Goal: Task Accomplishment & Management: Complete application form

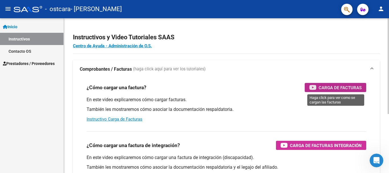
click at [333, 86] on span "Carga de Facturas" at bounding box center [340, 87] width 43 height 7
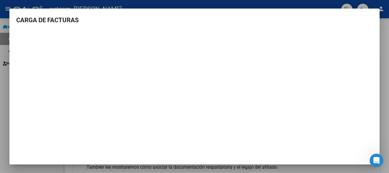
click at [292, 24] on h3 "CARGA DE FACTURAS" at bounding box center [194, 19] width 357 height 9
click at [385, 31] on div at bounding box center [194, 86] width 389 height 173
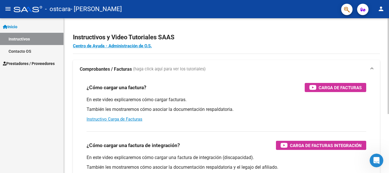
click at [379, 12] on div "menu - ostcara - [GEOGRAPHIC_DATA][PERSON_NAME] person Inicio Instructivos Cont…" at bounding box center [194, 86] width 389 height 173
click at [21, 63] on span "Prestadores / Proveedores" at bounding box center [29, 63] width 52 height 6
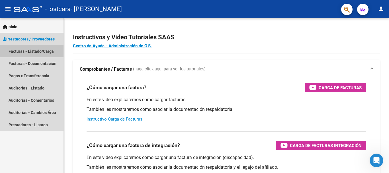
click at [32, 51] on link "Facturas - Listado/Carga" at bounding box center [32, 51] width 64 height 12
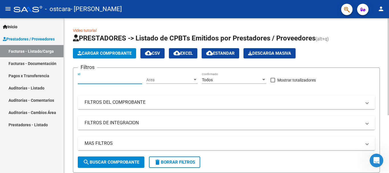
click at [99, 79] on input "Id" at bounding box center [110, 79] width 64 height 5
click at [119, 52] on span "Cargar Comprobante" at bounding box center [104, 53] width 54 height 5
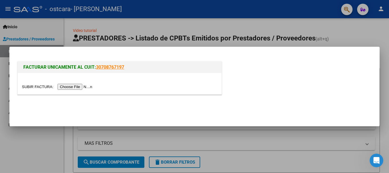
click at [84, 87] on input "file" at bounding box center [58, 87] width 72 height 6
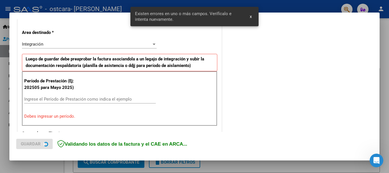
scroll to position [132, 0]
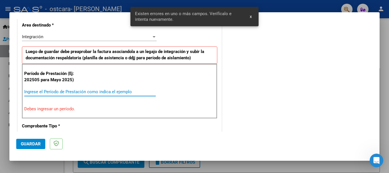
click at [66, 92] on input "Ingrese el Período de Prestación como indica el ejemplo" at bounding box center [90, 91] width 132 height 5
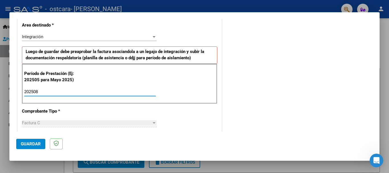
type input "202508"
click at [50, 124] on div "Factura C" at bounding box center [87, 122] width 130 height 5
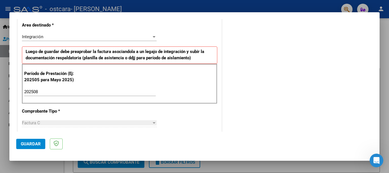
click at [39, 142] on span "Guardar" at bounding box center [31, 143] width 20 height 5
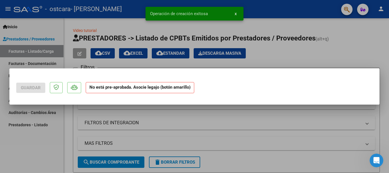
scroll to position [0, 0]
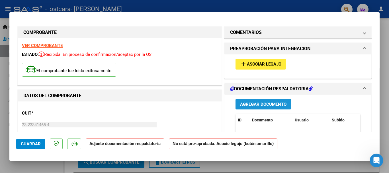
click at [280, 105] on span "Agregar Documento" at bounding box center [263, 104] width 46 height 5
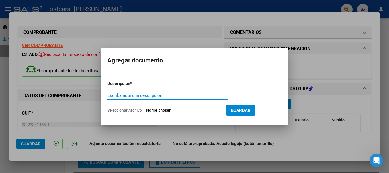
click at [130, 93] on input "Escriba aquí una descripcion" at bounding box center [167, 95] width 120 height 5
click at [145, 93] on input "planilla asistencia" at bounding box center [167, 95] width 120 height 5
type input "planilla asistencia"
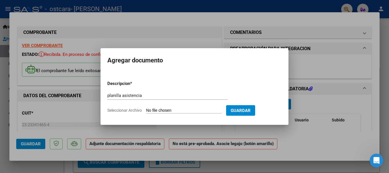
click at [130, 110] on span "Seleccionar Archivo" at bounding box center [124, 110] width 34 height 5
click at [146, 110] on input "Seleccionar Archivo" at bounding box center [183, 110] width 75 height 5
type input "C:\fakepath\ASISTENCIA.jpeg"
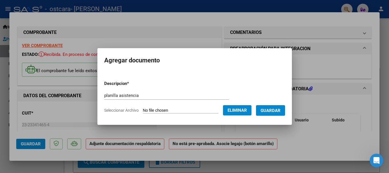
click at [279, 113] on button "Guardar" at bounding box center [270, 110] width 29 height 11
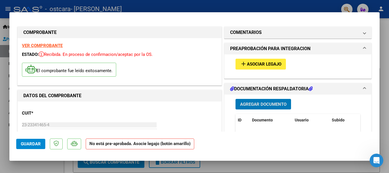
click at [254, 64] on span "Asociar Legajo" at bounding box center [264, 64] width 34 height 5
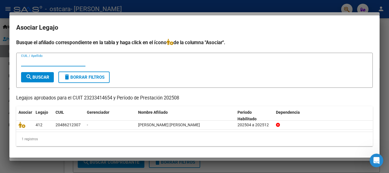
click at [62, 64] on input "CUIL / Apellido" at bounding box center [53, 61] width 64 height 5
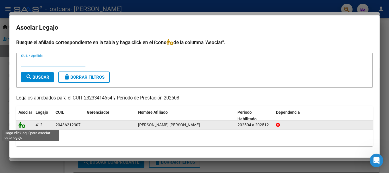
click at [21, 124] on icon at bounding box center [22, 125] width 7 height 6
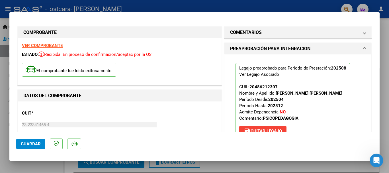
click at [30, 144] on span "Guardar" at bounding box center [31, 143] width 20 height 5
click at [234, 15] on mat-dialog-container "COMPROBANTE VER COMPROBANTE ESTADO: Recibida. En proceso de confirmacion/acepta…" at bounding box center [194, 86] width 370 height 148
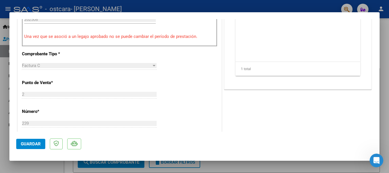
scroll to position [397, 0]
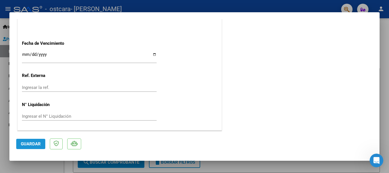
click at [30, 146] on span "Guardar" at bounding box center [31, 143] width 20 height 5
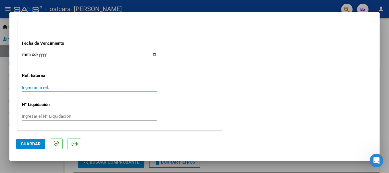
click at [38, 88] on input "Ingresar la ref." at bounding box center [89, 87] width 135 height 5
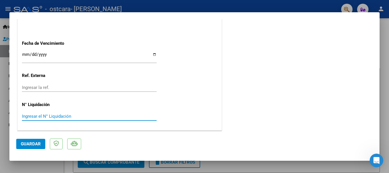
click at [69, 118] on input "Ingresar el N° Liquidación" at bounding box center [89, 116] width 135 height 5
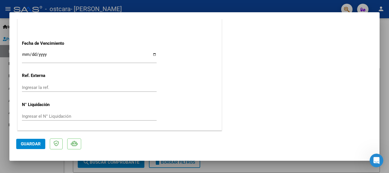
click at [36, 141] on span "Guardar" at bounding box center [31, 143] width 20 height 5
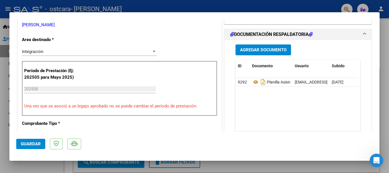
scroll to position [126, 0]
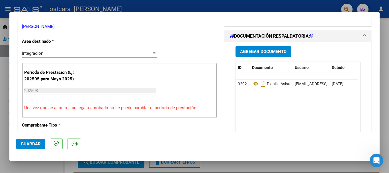
click at [386, 71] on div at bounding box center [194, 86] width 389 height 173
type input "$ 0,00"
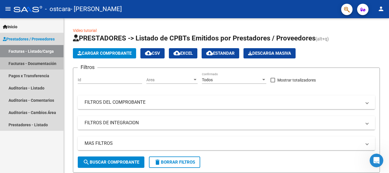
click at [38, 63] on link "Facturas - Documentación" at bounding box center [32, 63] width 64 height 12
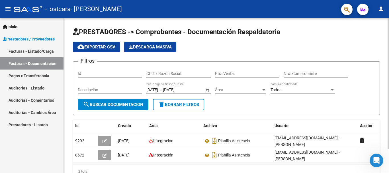
click at [387, 60] on div "PRESTADORES -> Comprobantes - Documentación Respaldatoria cloud_download Export…" at bounding box center [227, 107] width 327 height 179
